Goal: Task Accomplishment & Management: Manage account settings

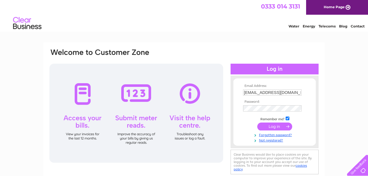
type input "[EMAIL_ADDRESS][DOMAIN_NAME]"
click at [257, 123] on input "submit" at bounding box center [274, 127] width 35 height 8
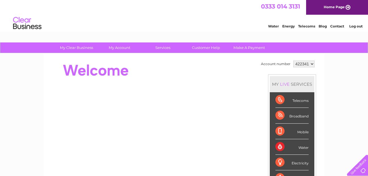
click at [312, 64] on select "422341 968738" at bounding box center [303, 64] width 21 height 7
select select "968738"
click at [293, 61] on select "422341 968738" at bounding box center [303, 64] width 21 height 7
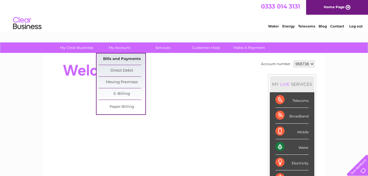
click at [116, 59] on link "Bills and Payments" at bounding box center [121, 59] width 47 height 11
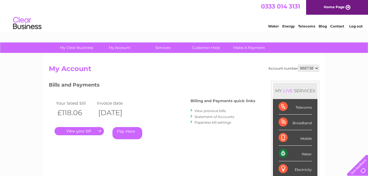
click at [84, 131] on link "." at bounding box center [78, 131] width 49 height 8
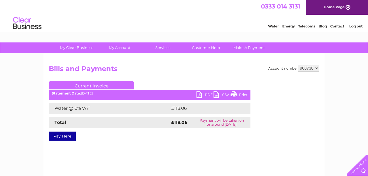
click at [200, 96] on link "PDF" at bounding box center [204, 96] width 17 height 8
click at [360, 26] on link "Log out" at bounding box center [355, 26] width 13 height 4
